Goal: Check status: Check status

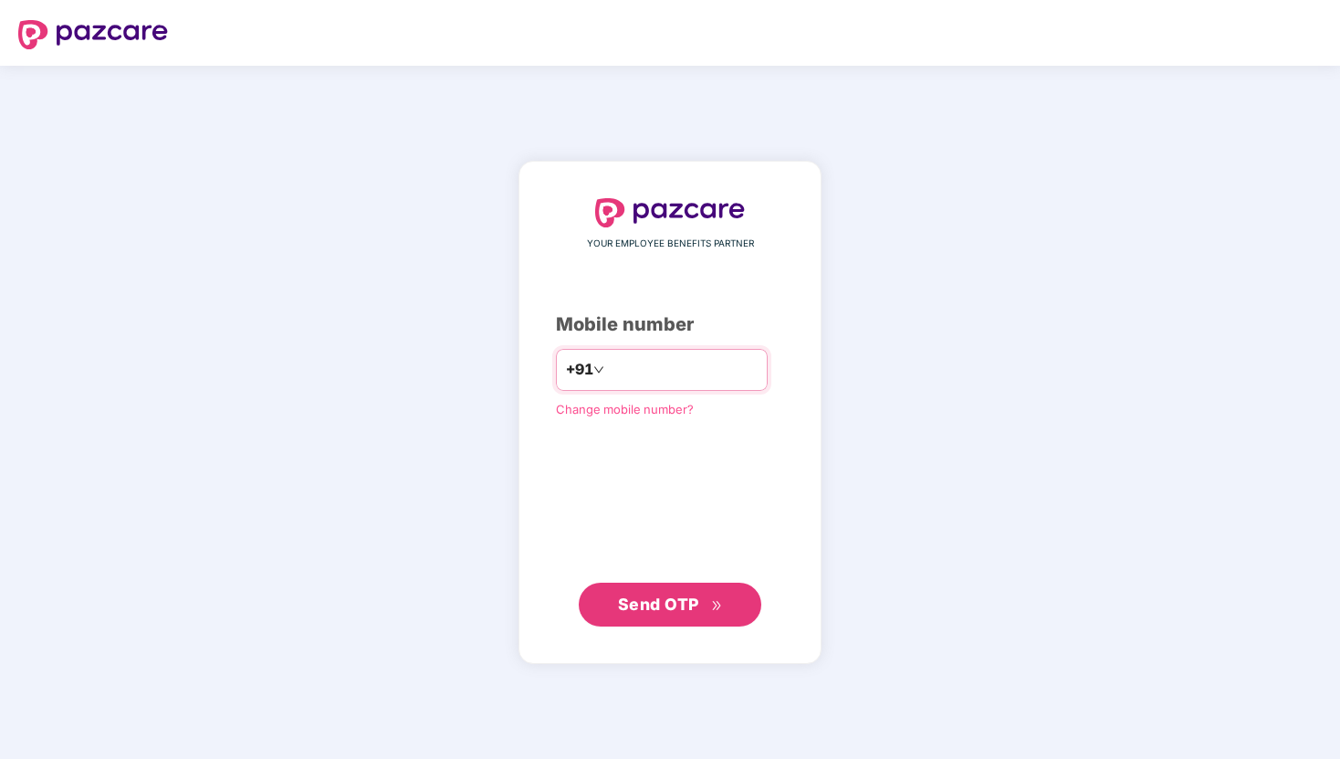
type input "**********"
click at [678, 603] on span "Send OTP" at bounding box center [658, 602] width 81 height 19
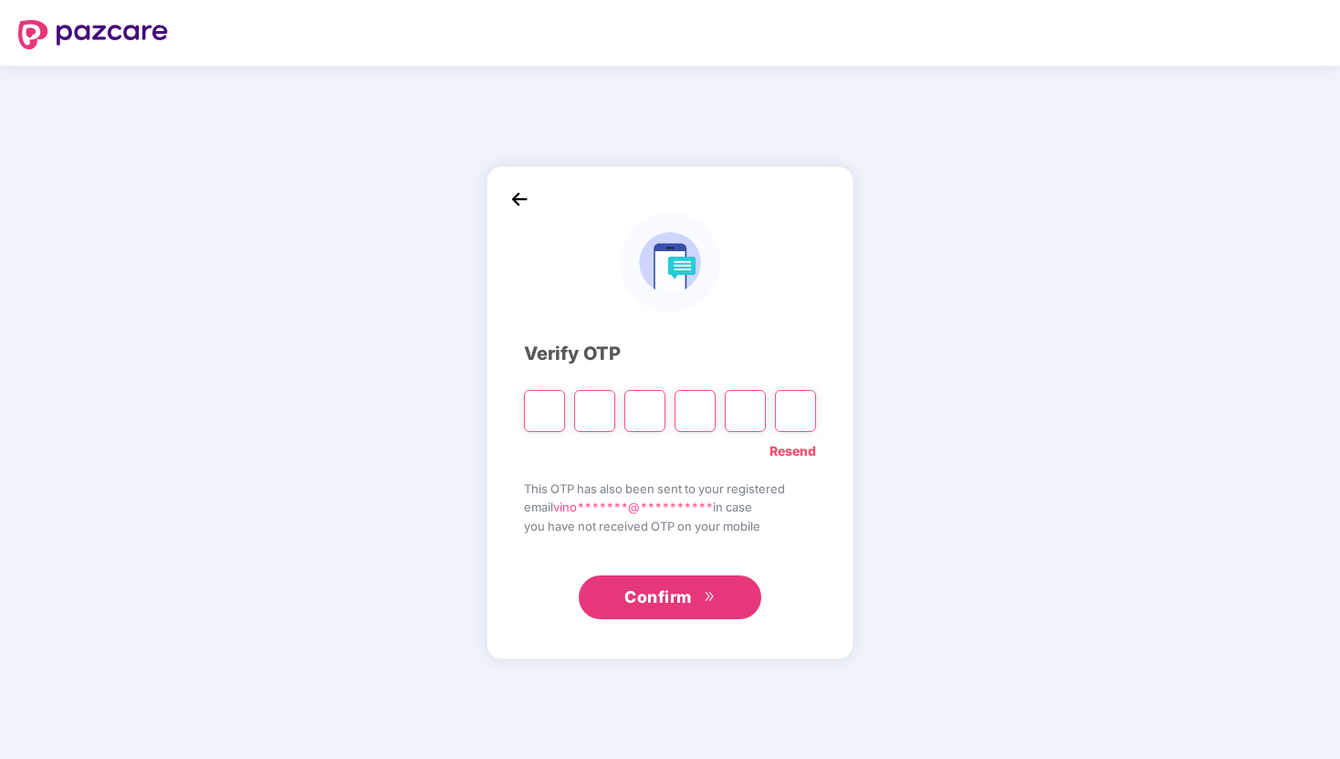
type input "*"
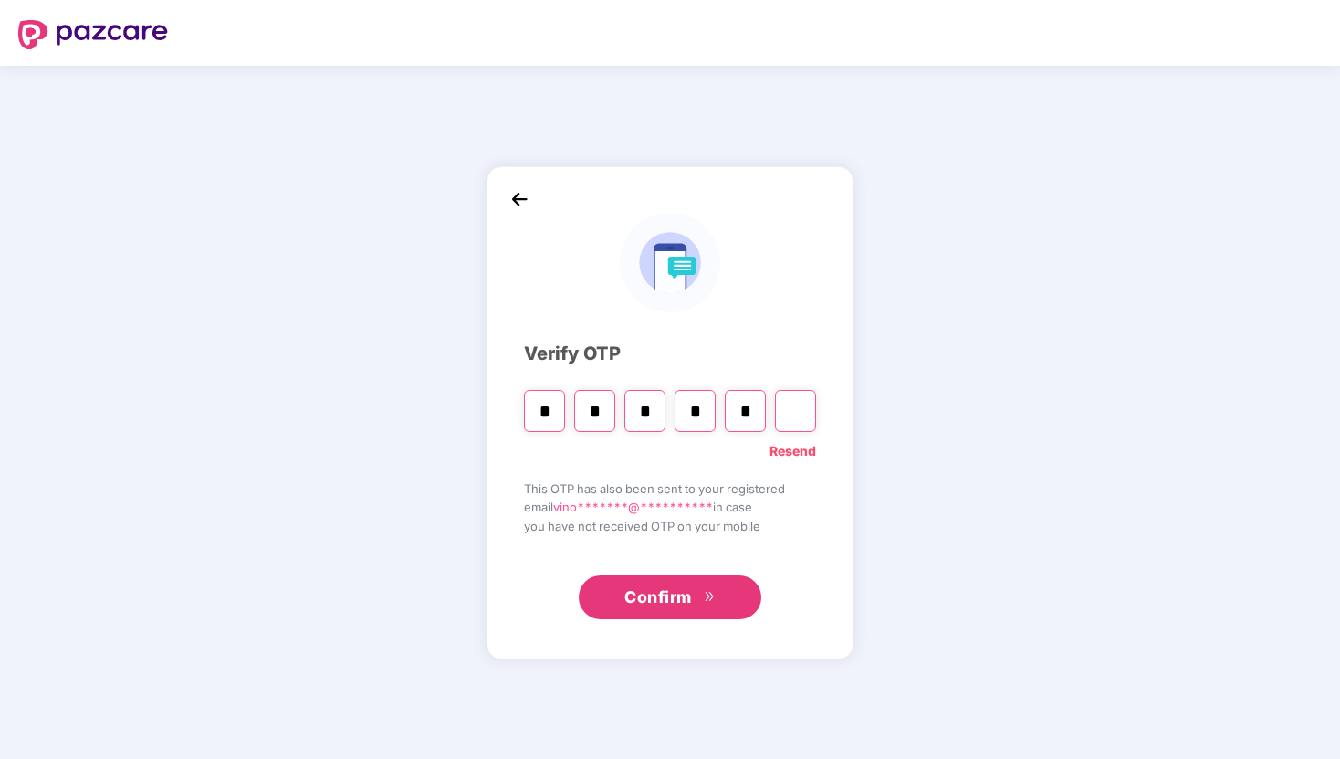
type input "*"
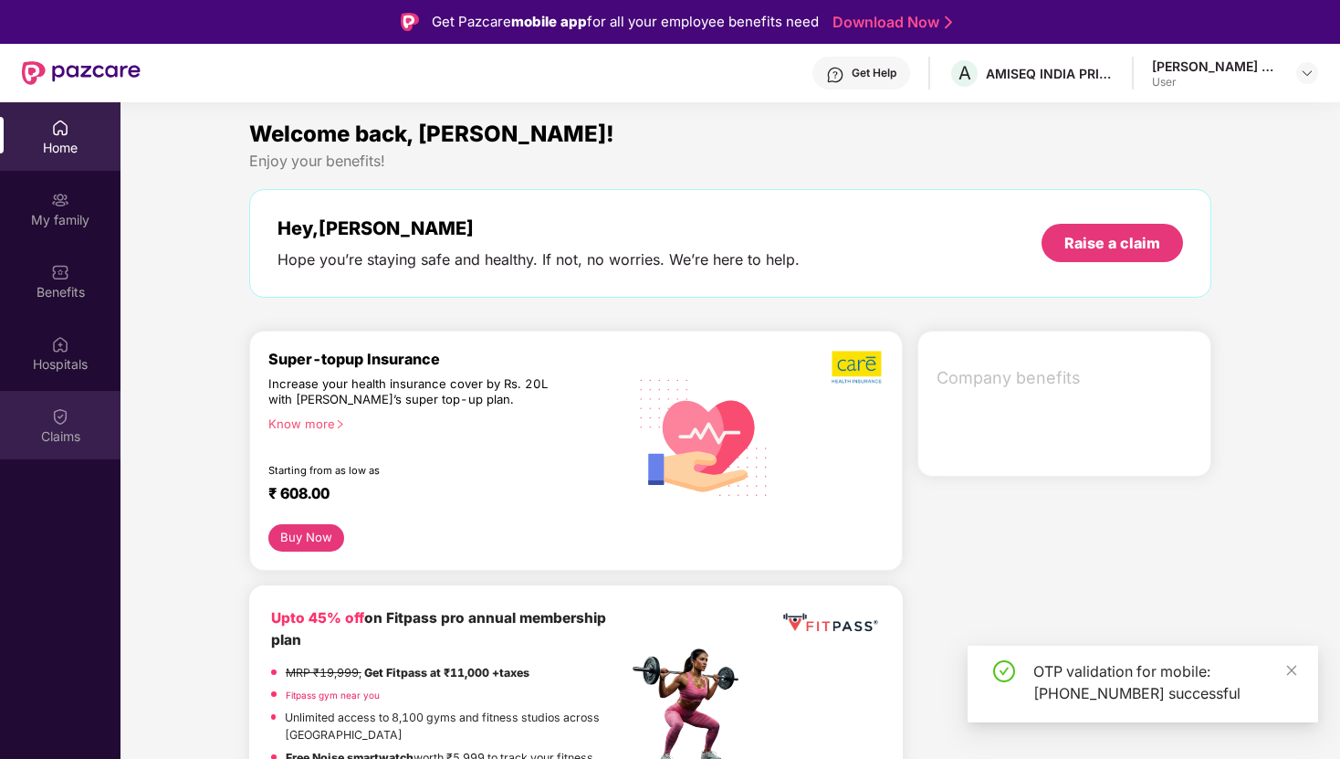
click at [80, 407] on div "Claims" at bounding box center [60, 425] width 121 height 68
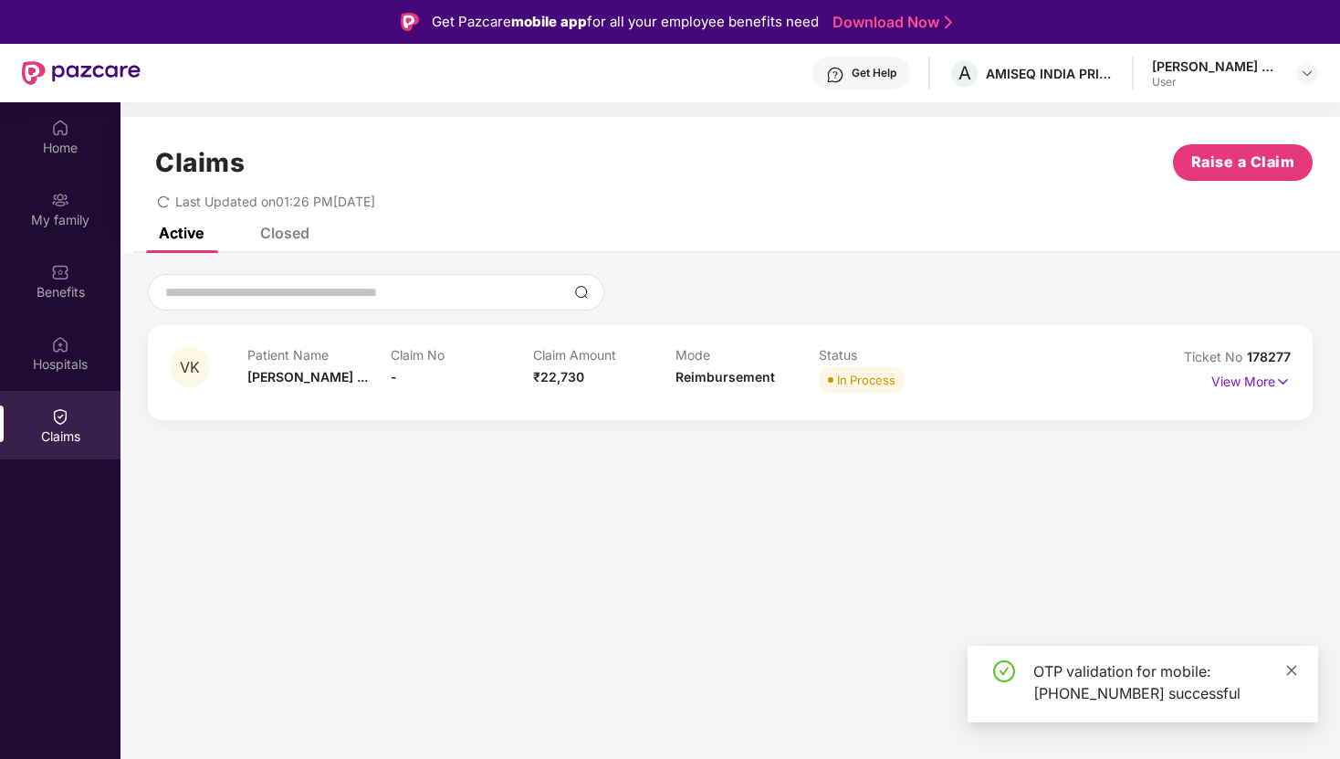
click at [1290, 667] on icon "close" at bounding box center [1292, 670] width 10 height 10
click at [1277, 377] on img at bounding box center [1283, 382] width 16 height 20
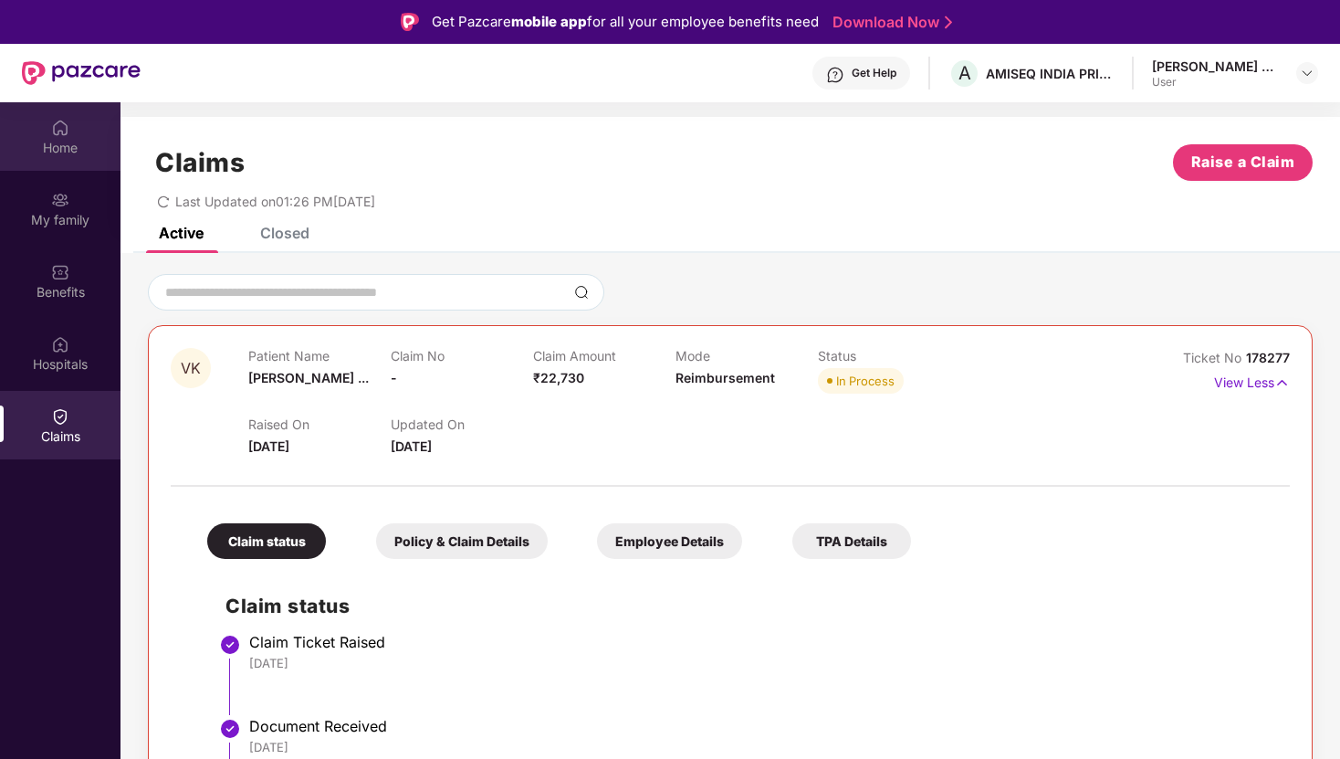
click at [60, 136] on img at bounding box center [60, 128] width 18 height 18
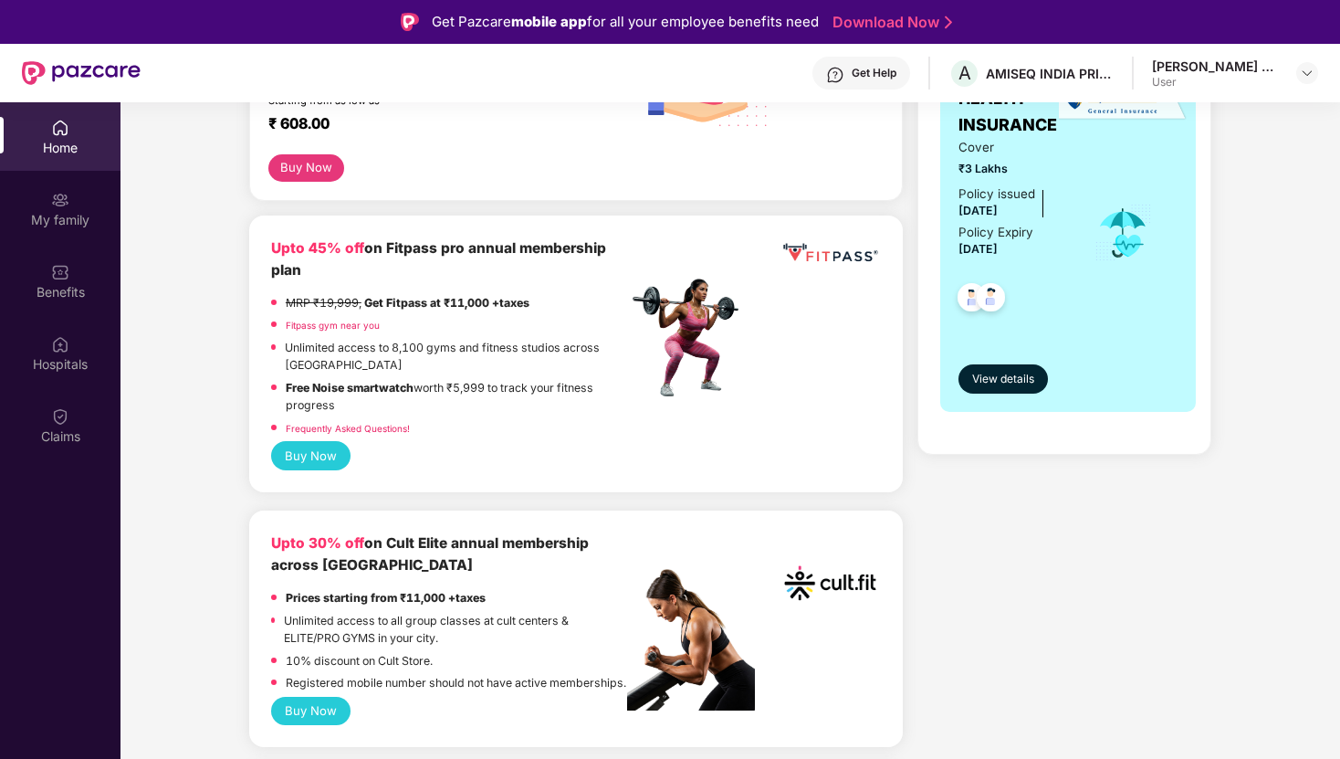
scroll to position [353, 0]
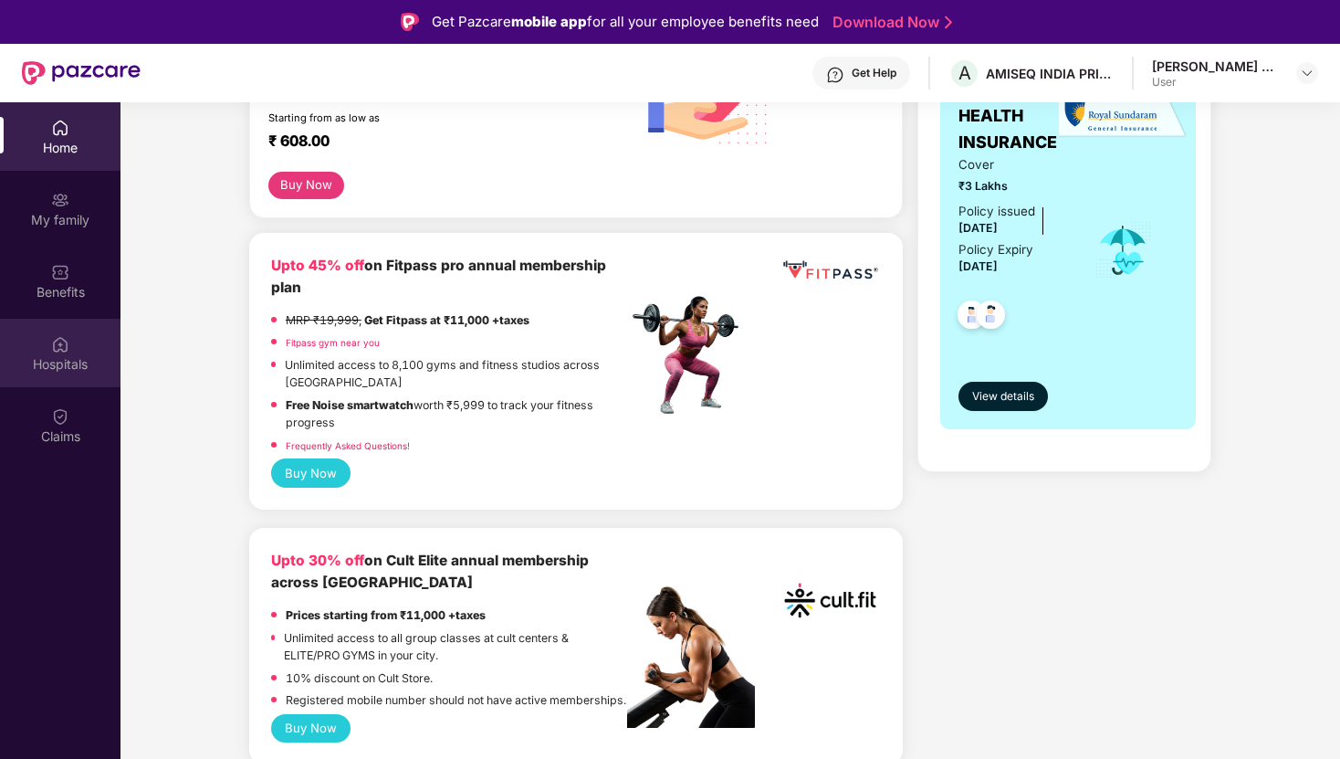
click at [0, 340] on div "Hospitals" at bounding box center [60, 353] width 121 height 68
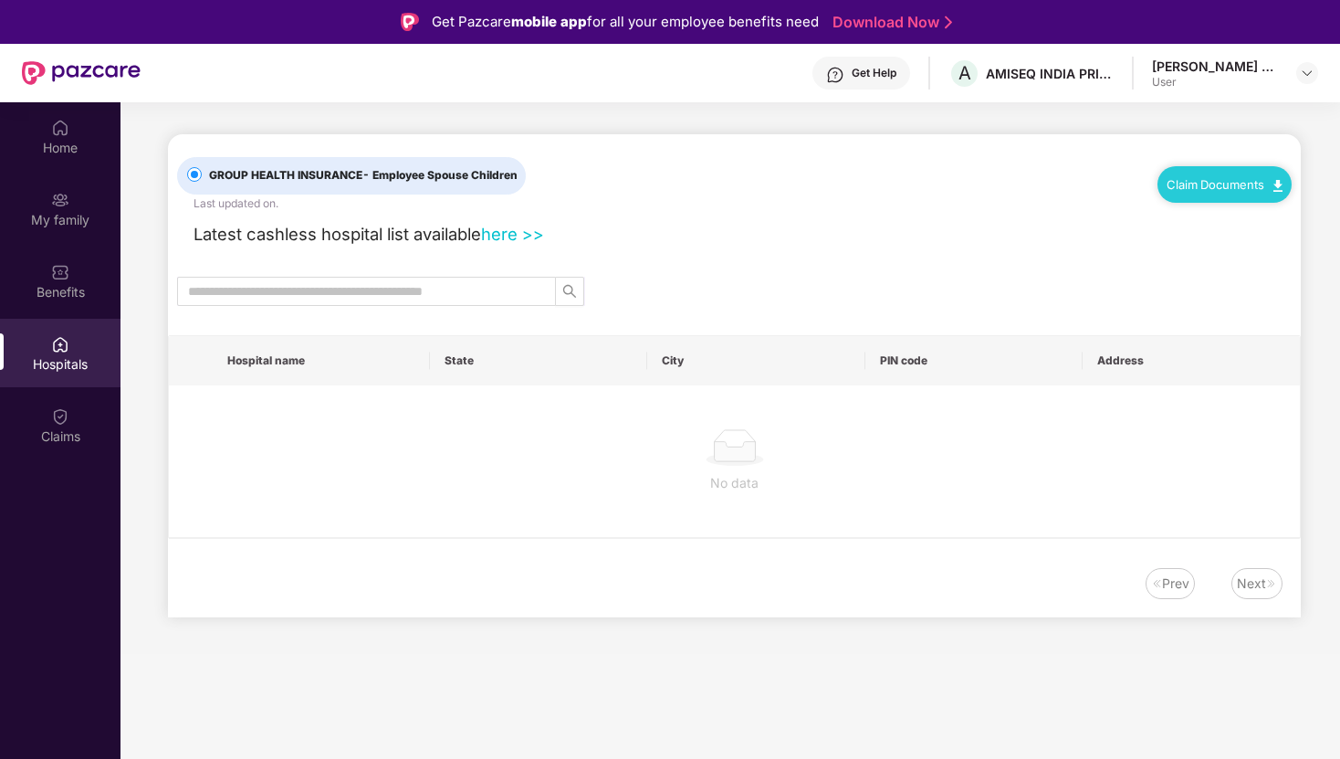
scroll to position [0, 0]
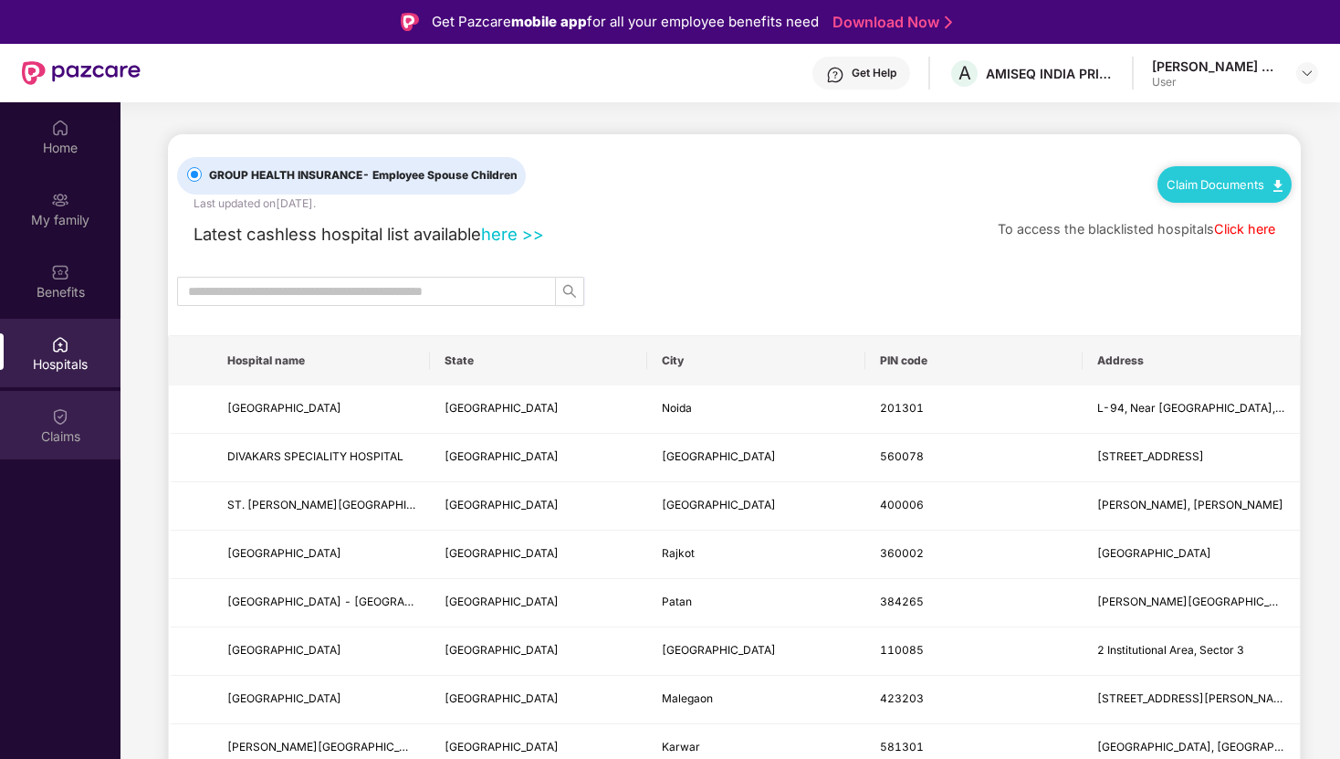
click at [67, 435] on div "Claims" at bounding box center [60, 436] width 121 height 18
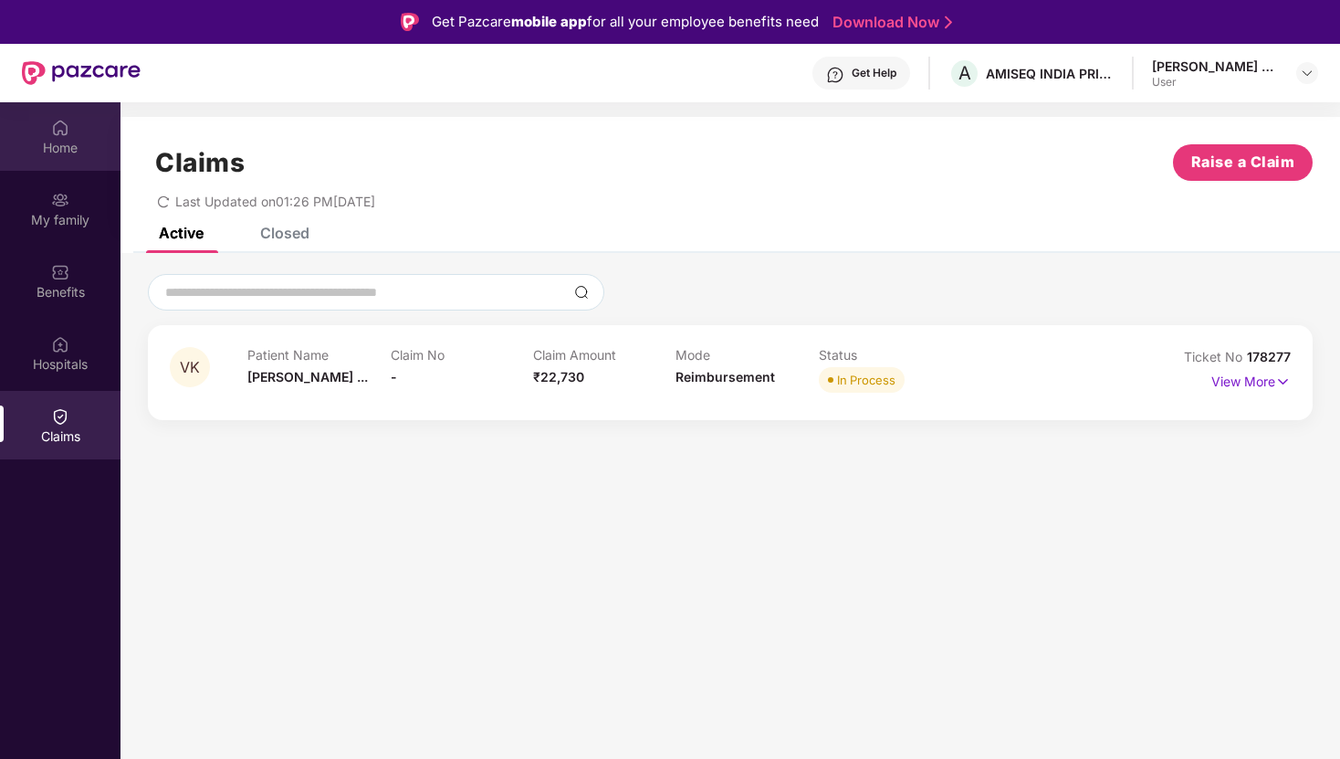
click at [65, 142] on div "Home" at bounding box center [60, 148] width 121 height 18
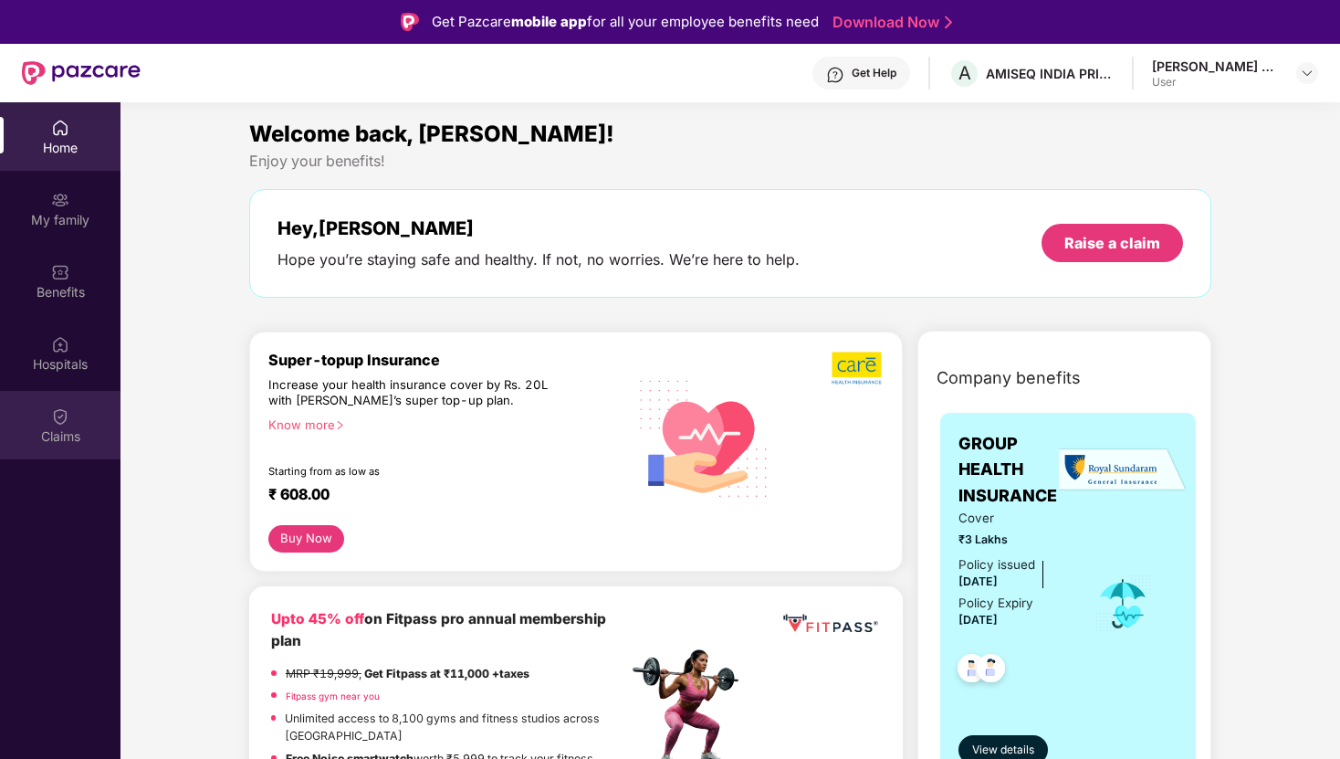
click at [0, 407] on html "Get Pazcare mobile app for all your employee benefits need Download Now Get Hel…" at bounding box center [670, 379] width 1340 height 759
click at [838, 366] on img at bounding box center [858, 368] width 52 height 35
click at [0, 721] on div "Home My family Benefits Hospitals Claims" at bounding box center [60, 481] width 121 height 759
